Goal: Task Accomplishment & Management: Manage account settings

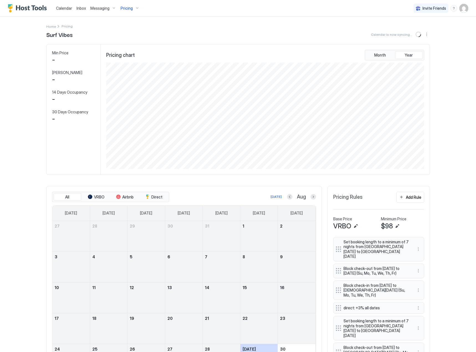
scroll to position [106, 319]
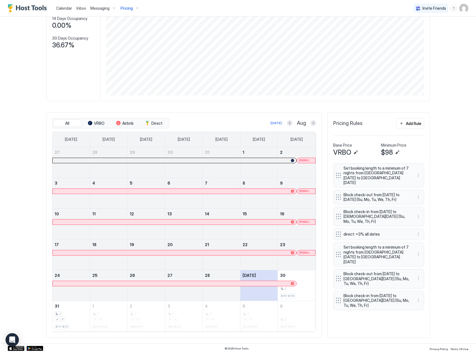
scroll to position [75, 0]
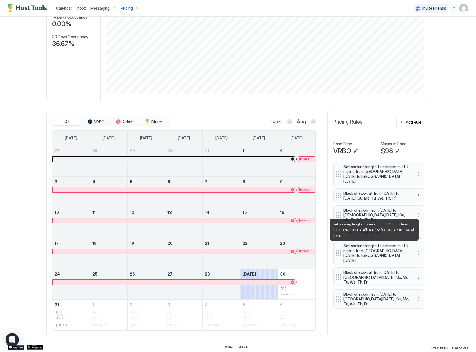
click at [380, 249] on span "Set booking length to a minimum of 7 nights from [GEOGRAPHIC_DATA][DATE] to [GE…" at bounding box center [376, 252] width 66 height 19
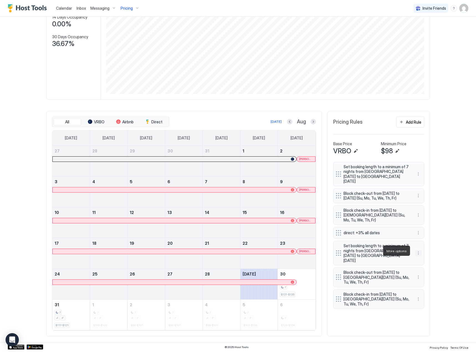
click at [415, 251] on button "More options" at bounding box center [418, 253] width 7 height 7
click at [426, 259] on span "Edit" at bounding box center [424, 258] width 6 height 4
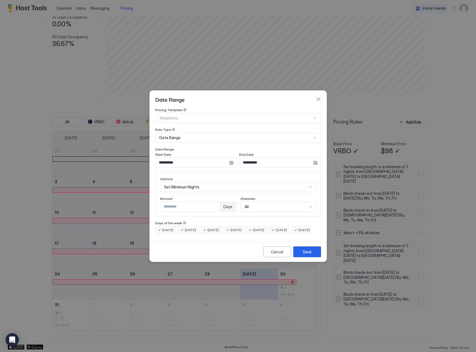
click at [231, 158] on div "**********" at bounding box center [196, 163] width 82 height 10
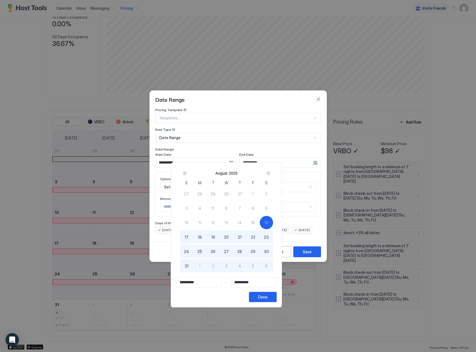
click at [271, 173] on div "Next" at bounding box center [268, 173] width 4 height 4
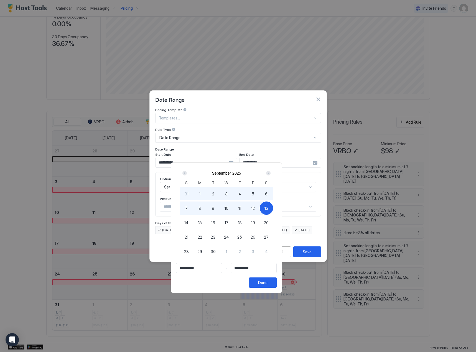
click at [267, 192] on span "6" at bounding box center [266, 194] width 2 height 6
type input "**********"
click at [277, 284] on button "Done" at bounding box center [263, 282] width 28 height 10
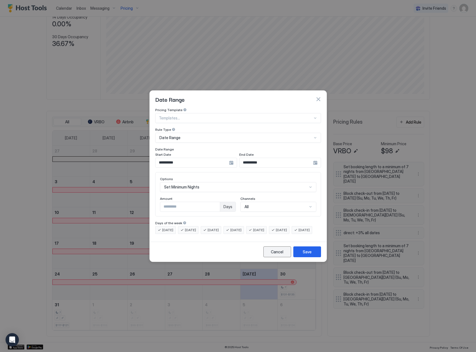
drag, startPoint x: 272, startPoint y: 258, endPoint x: 175, endPoint y: 251, distance: 97.2
click at [272, 255] on div "Cancel" at bounding box center [277, 252] width 12 height 6
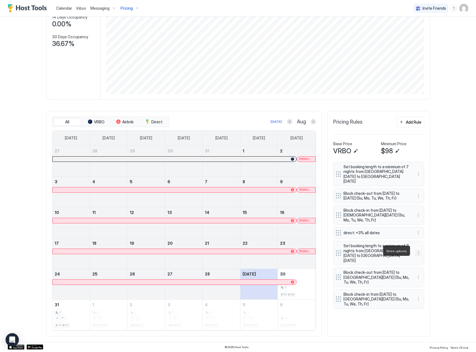
click at [415, 252] on button "More options" at bounding box center [418, 253] width 7 height 7
click at [426, 267] on span "Pause" at bounding box center [426, 267] width 10 height 4
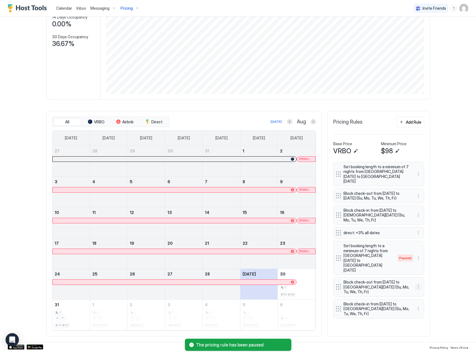
click at [415, 284] on button "More options" at bounding box center [418, 287] width 7 height 7
click at [426, 294] on span "Pause" at bounding box center [426, 294] width 10 height 4
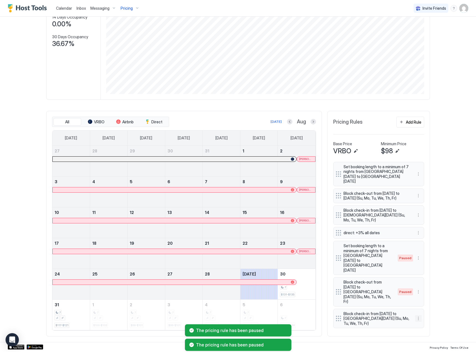
click at [415, 315] on button "More options" at bounding box center [418, 318] width 7 height 7
click at [422, 320] on span "Pause" at bounding box center [426, 320] width 10 height 4
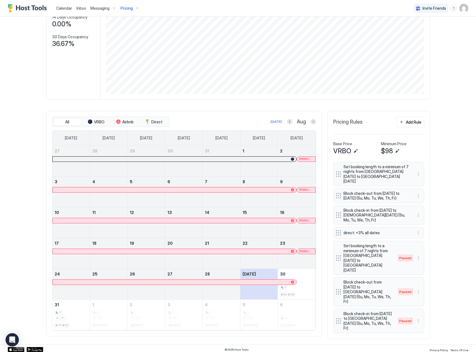
click at [65, 7] on span "Calendar" at bounding box center [64, 8] width 16 height 5
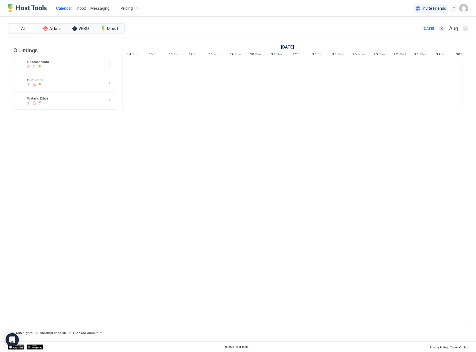
scroll to position [0, 308]
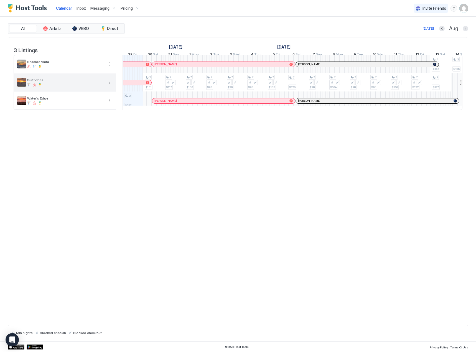
click at [109, 86] on button "More options" at bounding box center [109, 82] width 7 height 7
click at [95, 101] on span "Pricing" at bounding box center [92, 103] width 11 height 4
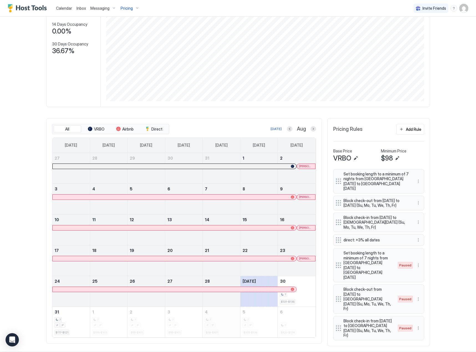
scroll to position [75, 0]
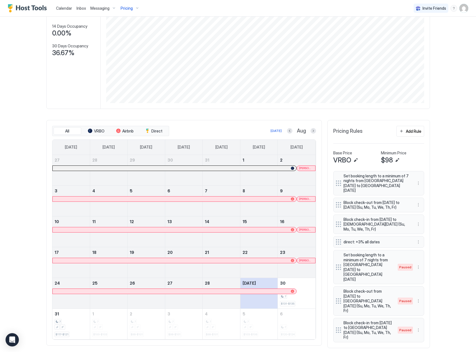
scroll to position [75, 0]
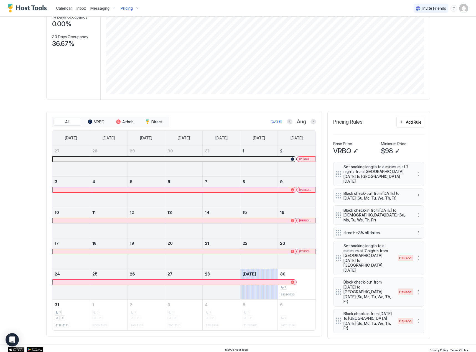
click at [58, 7] on span "Calendar" at bounding box center [64, 8] width 16 height 5
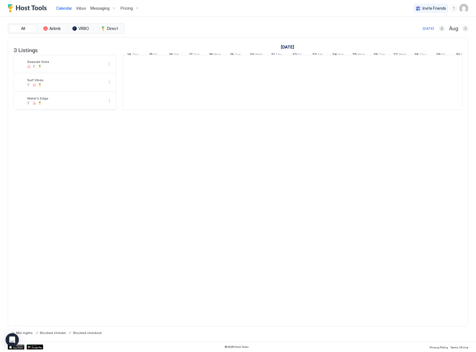
scroll to position [0, 308]
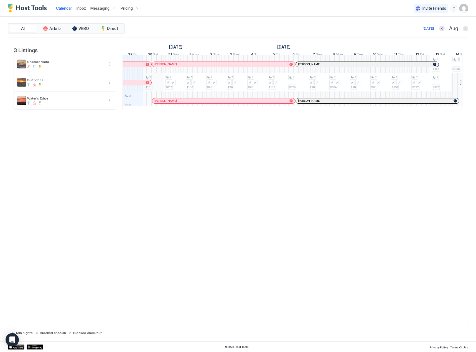
click at [155, 85] on div "3 $257 7 $131 7 $117 7 $100 7 $98 7 $98 7 $98 7 $103 7 $120 7 $98 7 $104 7 $98 …" at bounding box center [399, 82] width 1169 height 55
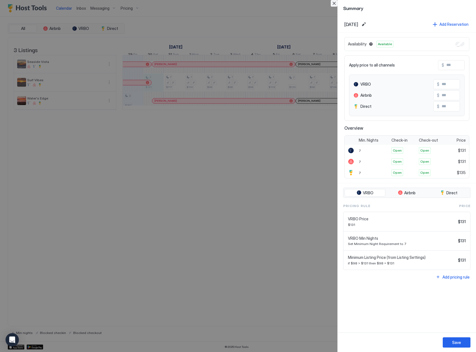
click at [334, 4] on button "Close" at bounding box center [334, 3] width 7 height 7
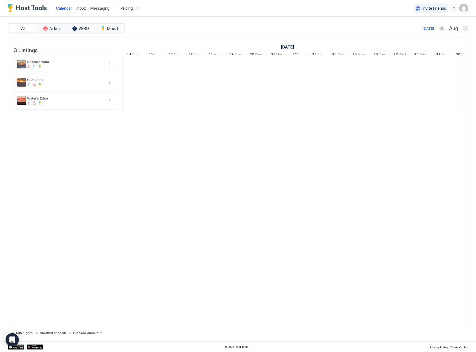
scroll to position [0, 308]
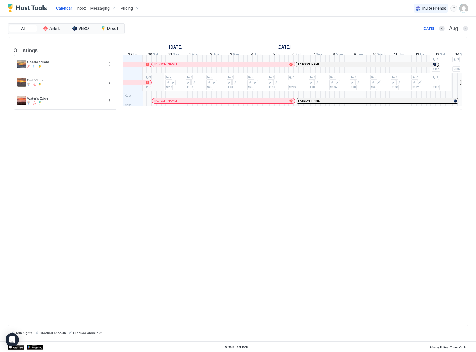
click at [157, 87] on div "3 $257 7 $131 7 $117 7 $100 7 $98 7 $98 7 $98 7 $103 7 $120 7 $98 7 $104 7 $98 …" at bounding box center [399, 82] width 1169 height 55
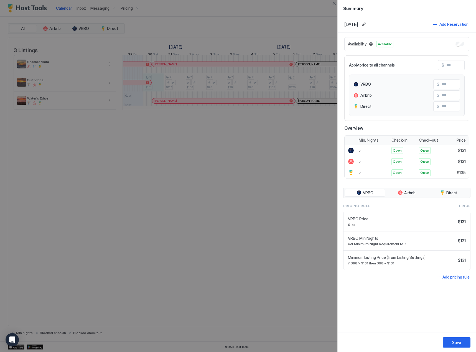
click at [177, 192] on div at bounding box center [238, 176] width 476 height 352
click at [334, 3] on button "Close" at bounding box center [334, 3] width 7 height 7
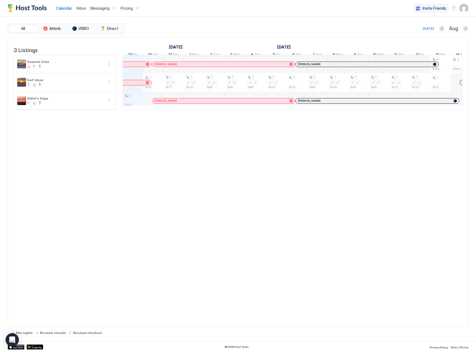
click at [464, 9] on img "User profile" at bounding box center [463, 8] width 9 height 9
click at [412, 34] on div "Settings" at bounding box center [432, 31] width 70 height 10
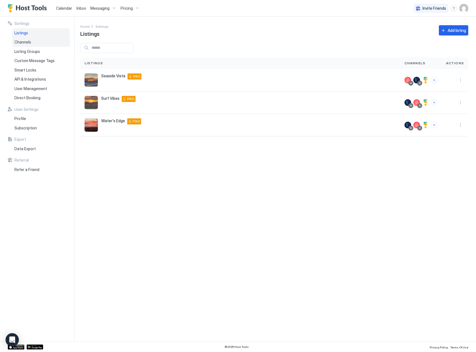
click at [19, 45] on div "Channels" at bounding box center [41, 41] width 58 height 9
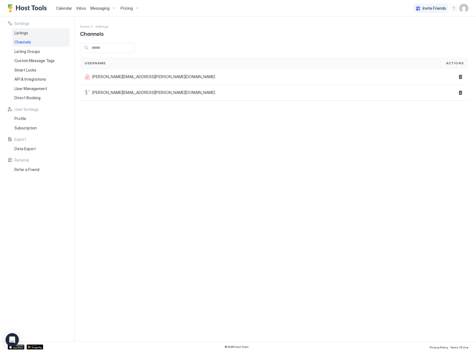
click at [20, 34] on span "Listings" at bounding box center [21, 32] width 14 height 5
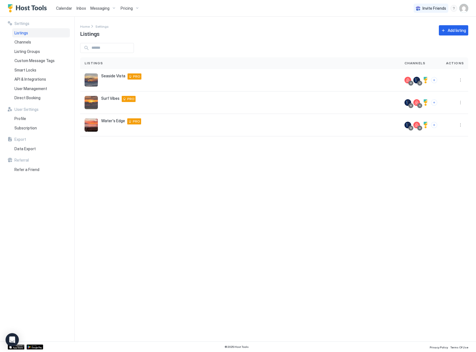
click at [357, 27] on div "Home Settings Listings Add listing" at bounding box center [274, 30] width 388 height 14
click at [64, 7] on span "Calendar" at bounding box center [64, 8] width 16 height 5
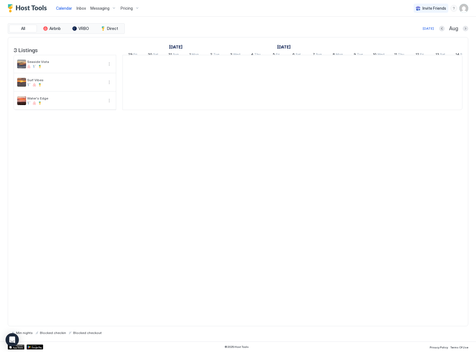
scroll to position [0, 308]
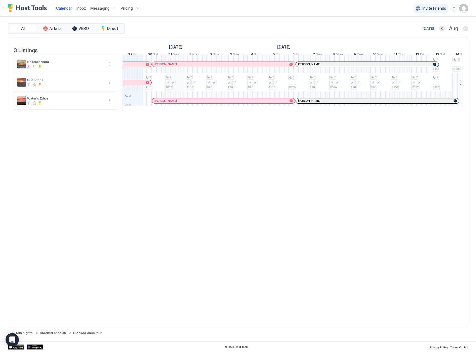
click at [173, 86] on div "3 $257 7 $131 7 $117 7 $100 7 $98 7 $98 7 $98 7 $103 7 $120 7 $98 7 $104 7 $98 …" at bounding box center [399, 82] width 1169 height 55
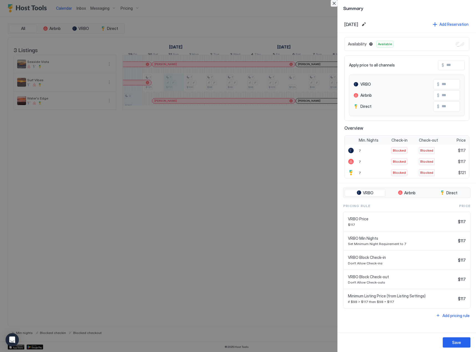
click at [334, 5] on button "Close" at bounding box center [334, 3] width 7 height 7
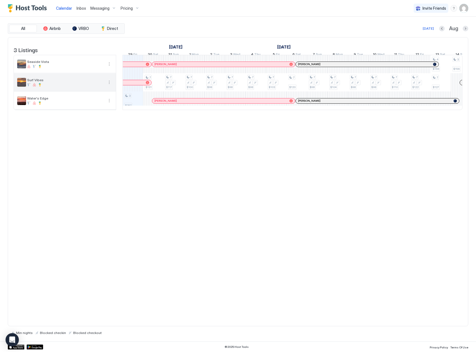
click at [110, 90] on div "Surf Vibes" at bounding box center [65, 82] width 102 height 18
click at [109, 86] on button "More options" at bounding box center [109, 82] width 7 height 7
click at [93, 102] on span "Pricing" at bounding box center [92, 103] width 11 height 4
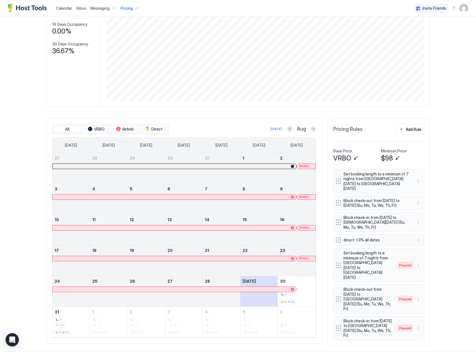
scroll to position [75, 0]
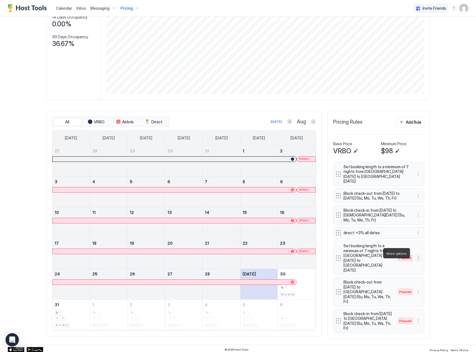
click at [416, 255] on button "More options" at bounding box center [418, 258] width 7 height 7
click at [427, 279] on span "Delete" at bounding box center [426, 279] width 10 height 4
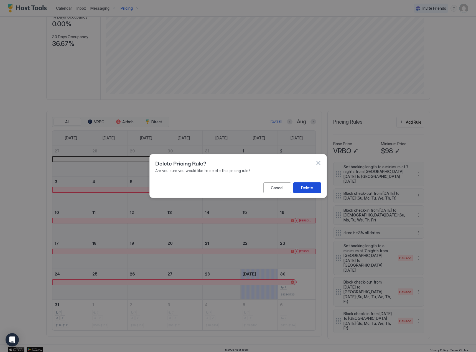
click at [312, 190] on div "Delete" at bounding box center [307, 188] width 12 height 6
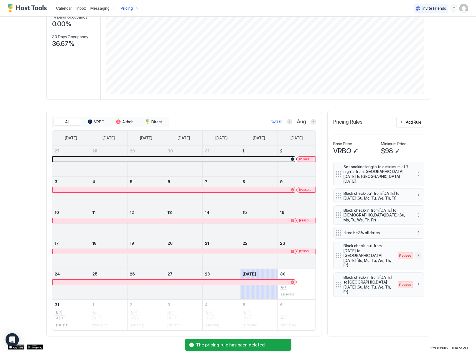
click at [417, 253] on button "More options" at bounding box center [418, 255] width 7 height 7
click at [420, 278] on div "Delete" at bounding box center [423, 279] width 16 height 4
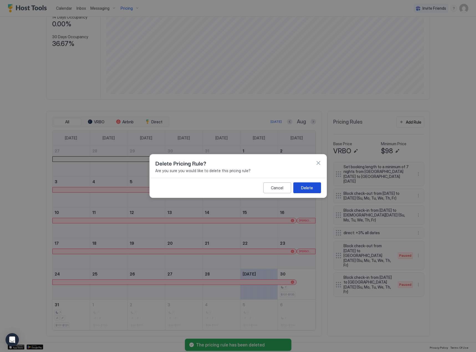
drag, startPoint x: 312, startPoint y: 190, endPoint x: 413, endPoint y: 225, distance: 106.3
click at [313, 190] on button "Delete" at bounding box center [307, 187] width 28 height 11
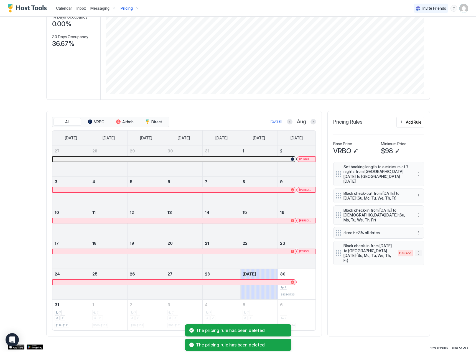
click at [416, 253] on button "More options" at bounding box center [418, 253] width 7 height 7
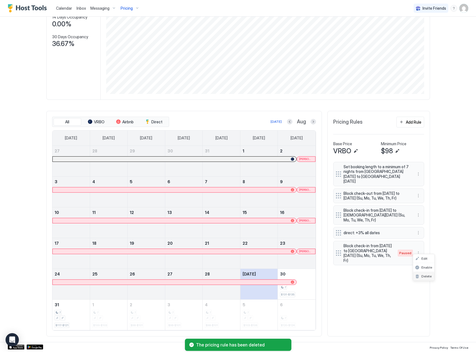
click at [426, 277] on span "Delete" at bounding box center [426, 276] width 10 height 4
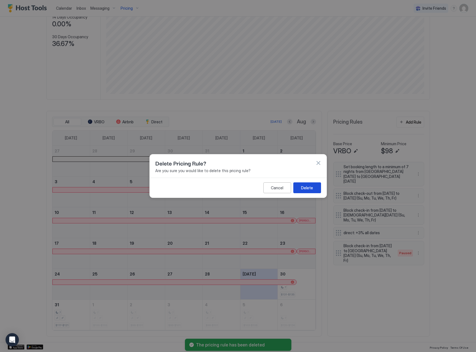
click at [304, 189] on div "Delete" at bounding box center [307, 188] width 12 height 6
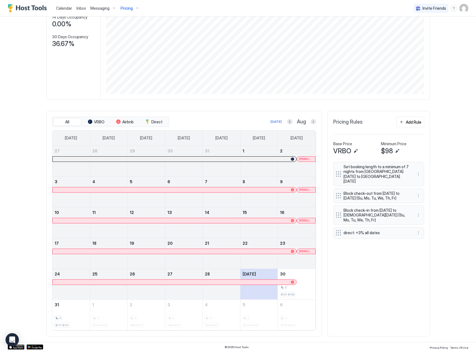
click at [62, 8] on span "Calendar" at bounding box center [64, 8] width 16 height 5
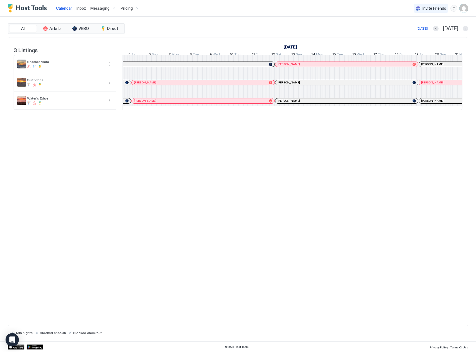
click at [83, 9] on span "Inbox" at bounding box center [80, 8] width 9 height 5
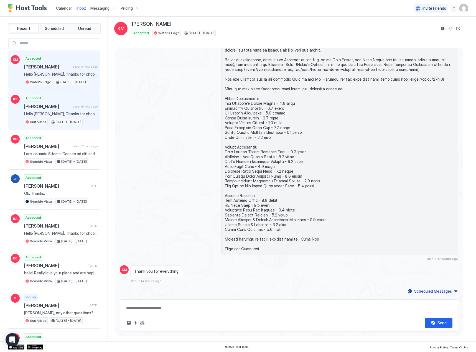
click at [37, 109] on span "[PERSON_NAME]" at bounding box center [47, 107] width 47 height 6
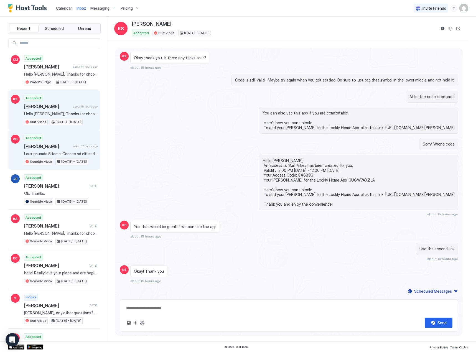
click at [55, 149] on span "[PERSON_NAME]" at bounding box center [47, 147] width 47 height 6
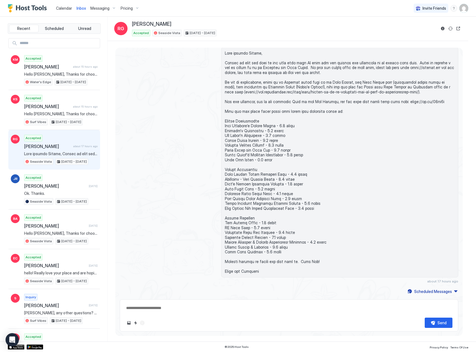
type textarea "*"
